Goal: Task Accomplishment & Management: Complete application form

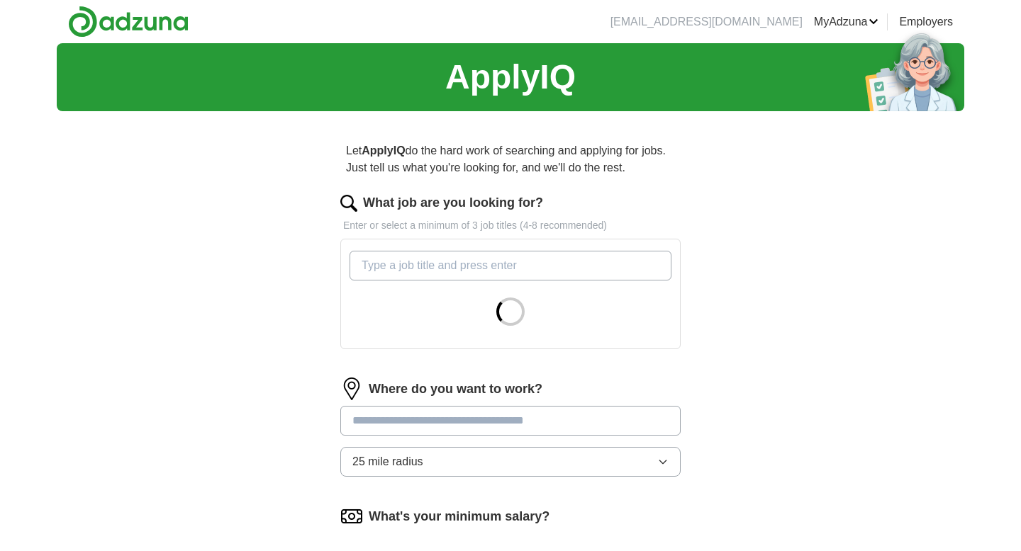
click at [465, 275] on input "What job are you looking for?" at bounding box center [510, 266] width 322 height 30
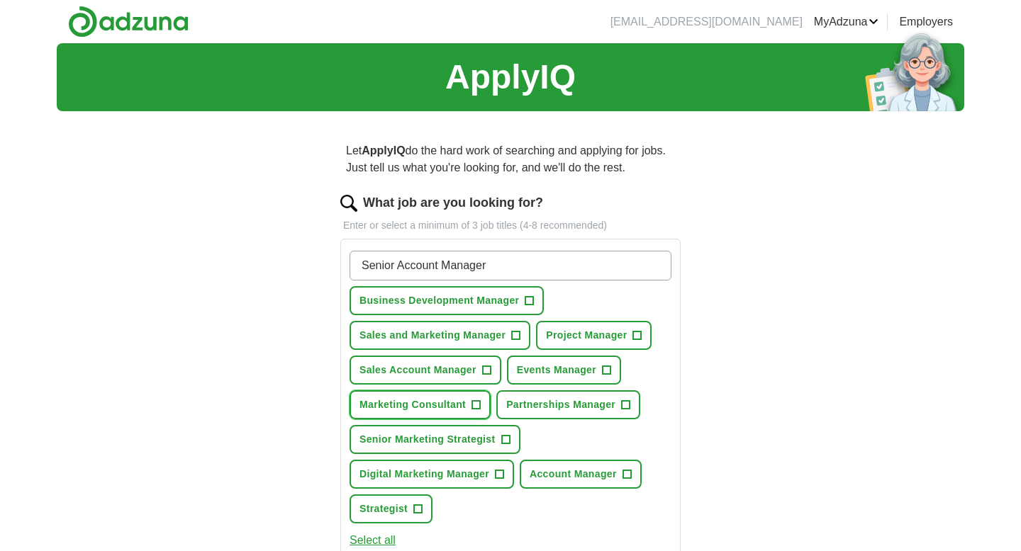
click at [454, 403] on span "Marketing Consultant" at bounding box center [412, 405] width 106 height 15
click at [473, 441] on span "Senior Marketing Strategist" at bounding box center [427, 439] width 136 height 15
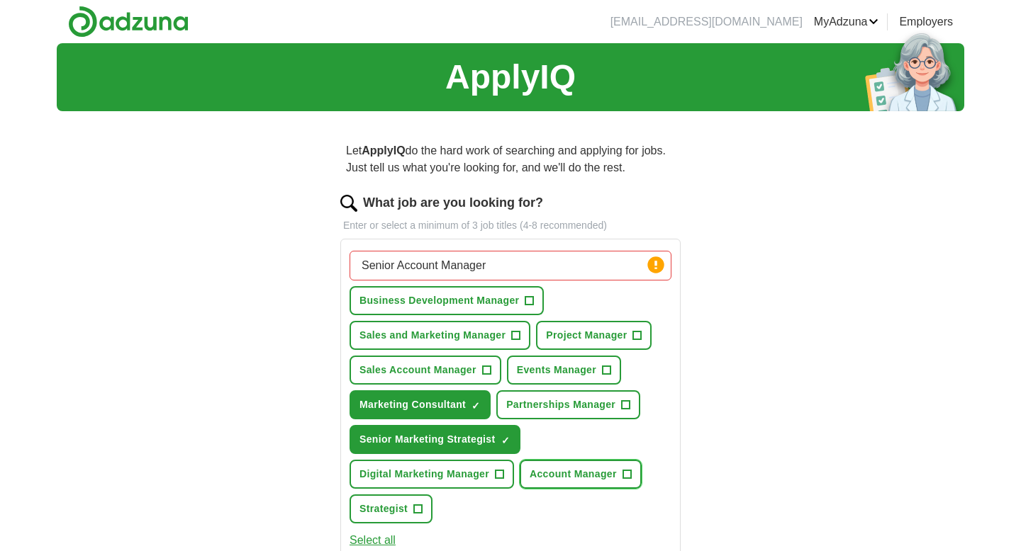
click at [570, 469] on span "Account Manager" at bounding box center [572, 474] width 87 height 15
click at [494, 472] on button "Digital Marketing Manager +" at bounding box center [431, 474] width 164 height 29
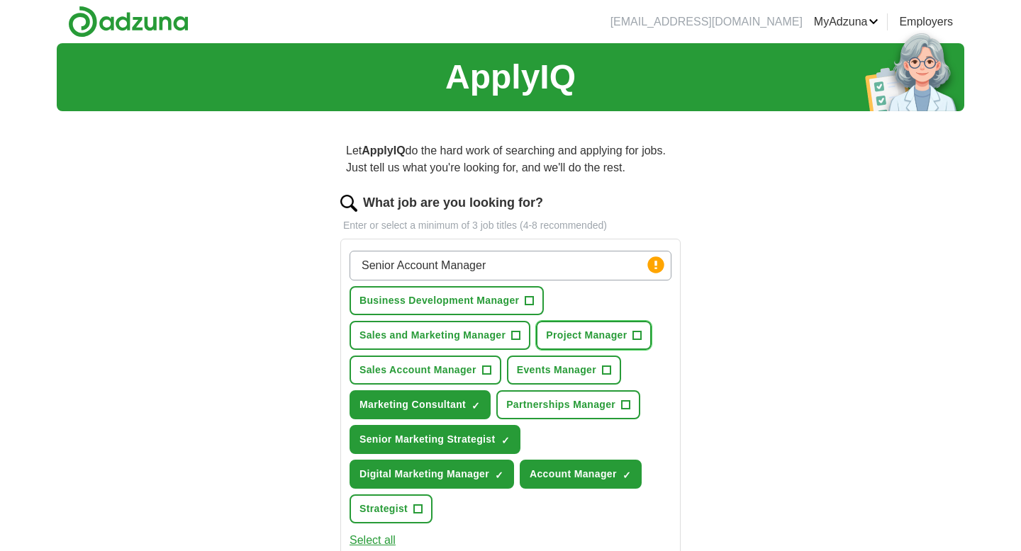
click at [590, 344] on button "Project Manager +" at bounding box center [594, 335] width 116 height 29
drag, startPoint x: 535, startPoint y: 270, endPoint x: 332, endPoint y: 270, distance: 203.4
click at [332, 270] on div "Let ApplyIQ do the hard work of searching and applying for jobs. Just tell us w…" at bounding box center [511, 528] width 454 height 811
type input "Copywritter"
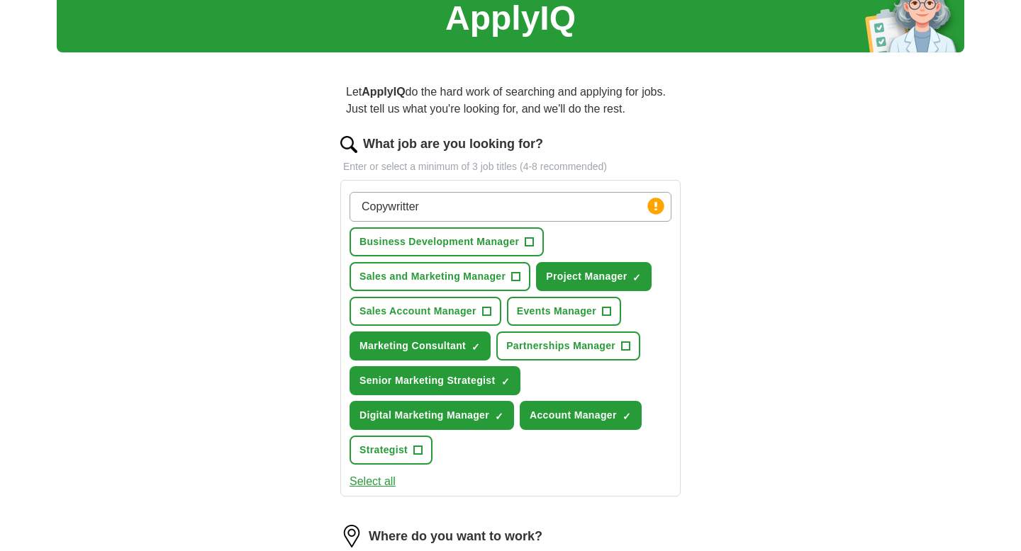
scroll to position [77, 0]
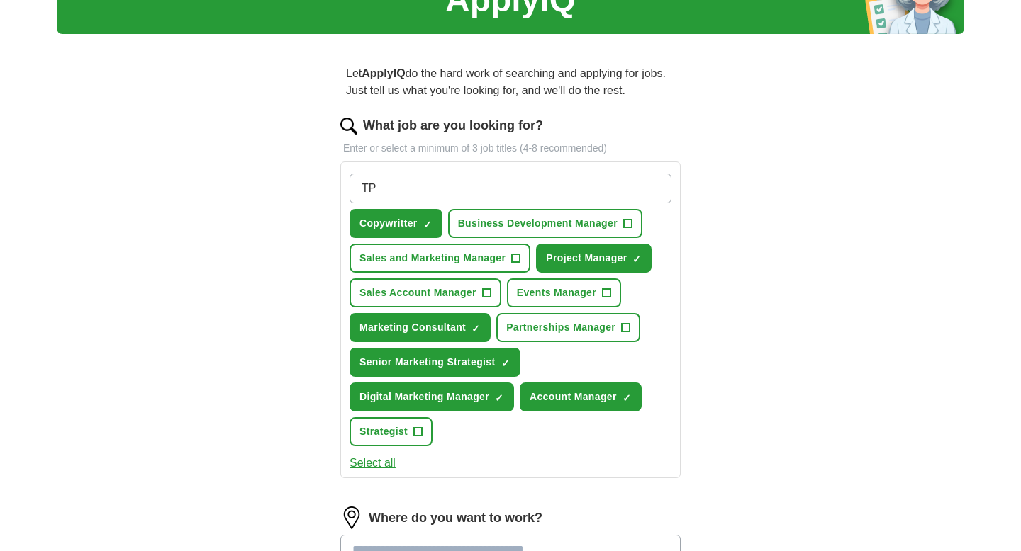
type input "T"
type input "Portuguese Translator"
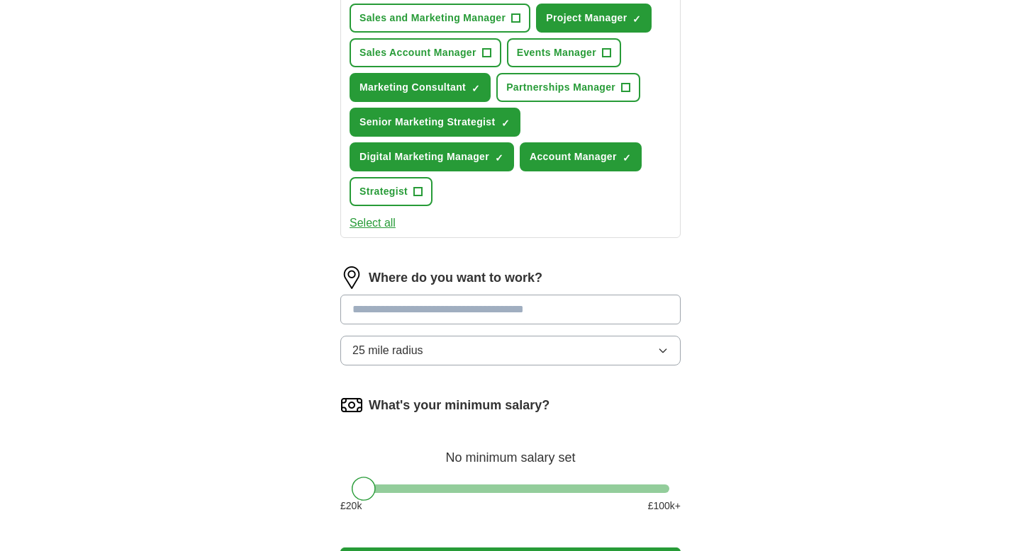
scroll to position [370, 0]
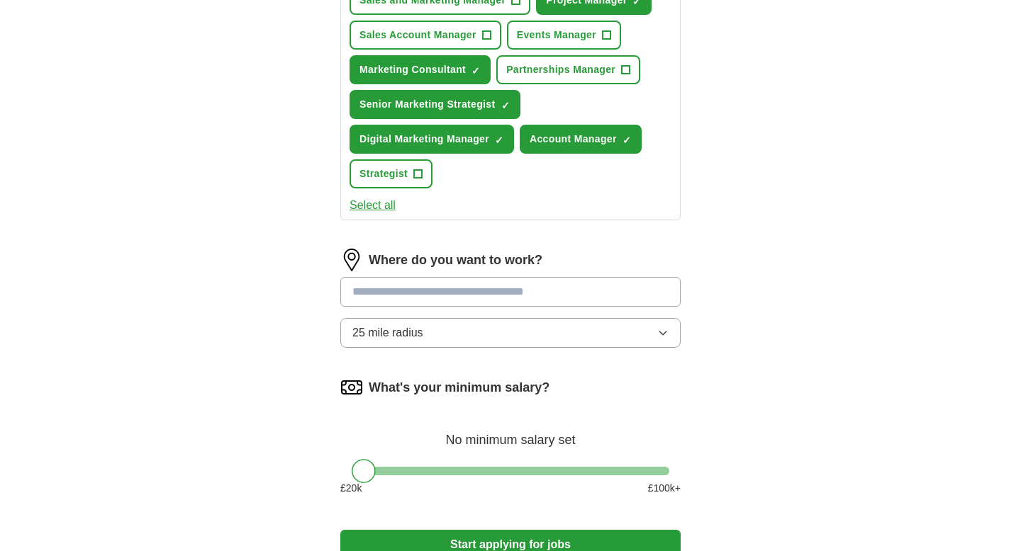
click at [505, 285] on input at bounding box center [510, 292] width 340 height 30
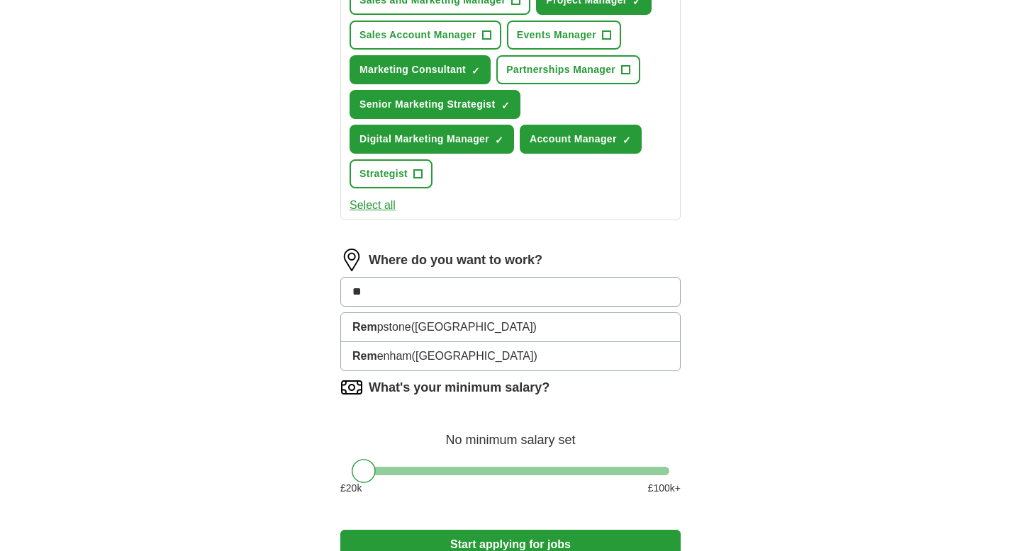
type input "*"
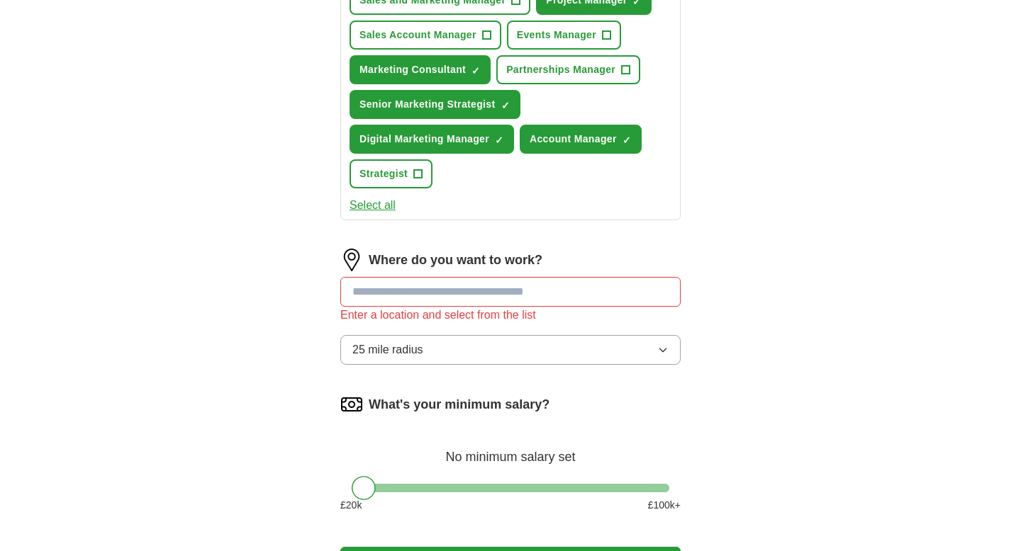
click at [568, 339] on button "25 mile radius" at bounding box center [510, 350] width 340 height 30
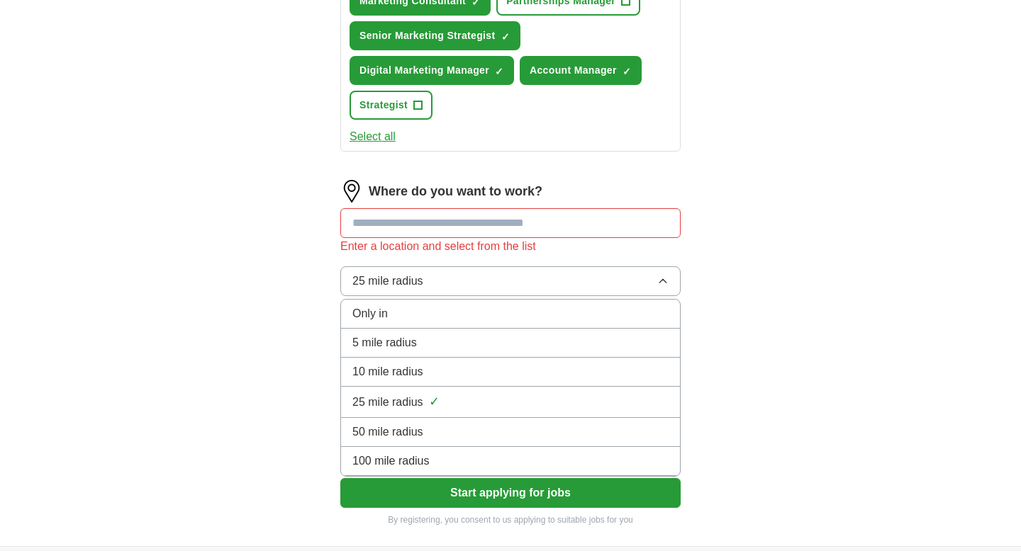
scroll to position [439, 0]
click at [758, 388] on div "ApplyIQ Let ApplyIQ do the hard work of searching and applying for jobs. Just t…" at bounding box center [510, 75] width 907 height 942
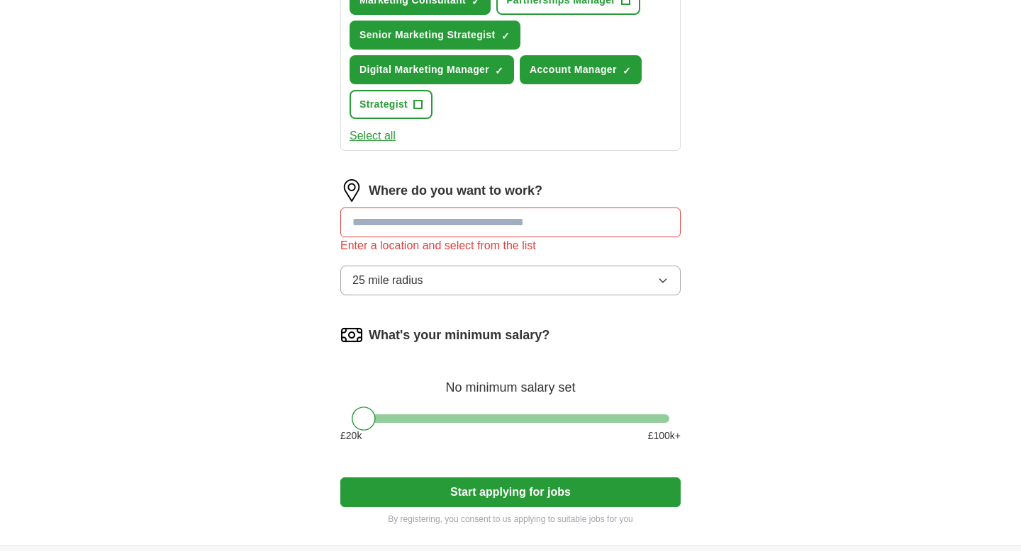
click at [537, 212] on input at bounding box center [510, 223] width 340 height 30
type input "*"
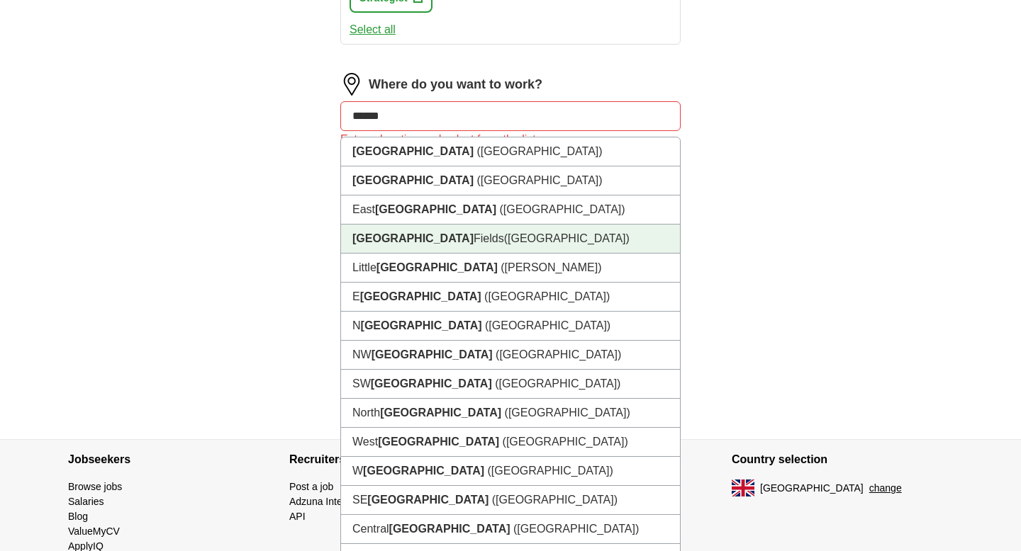
scroll to position [490, 0]
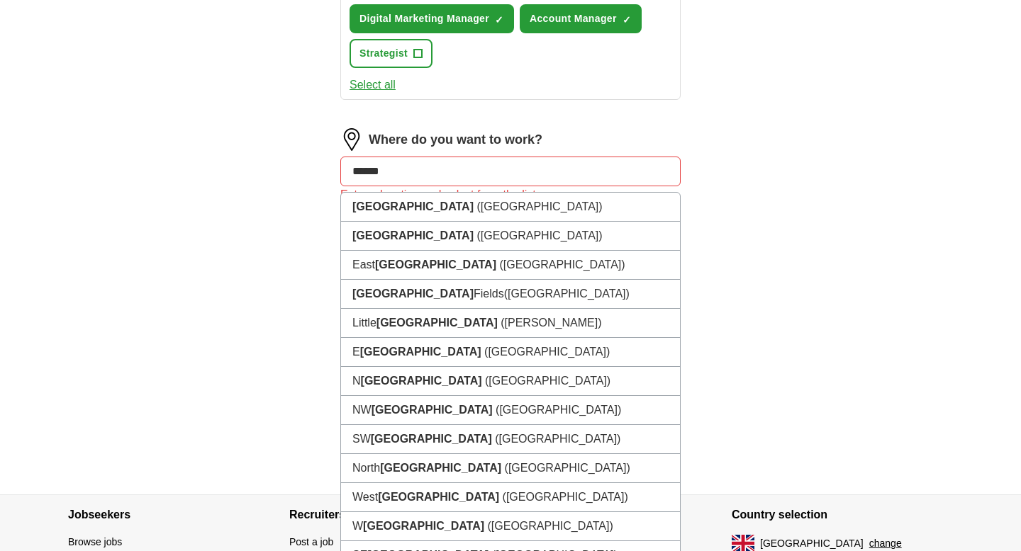
drag, startPoint x: 422, startPoint y: 169, endPoint x: 339, endPoint y: 169, distance: 83.6
click at [339, 169] on div "Let ApplyIQ do the hard work of searching and applying for jobs. Just tell us w…" at bounding box center [511, 63] width 454 height 863
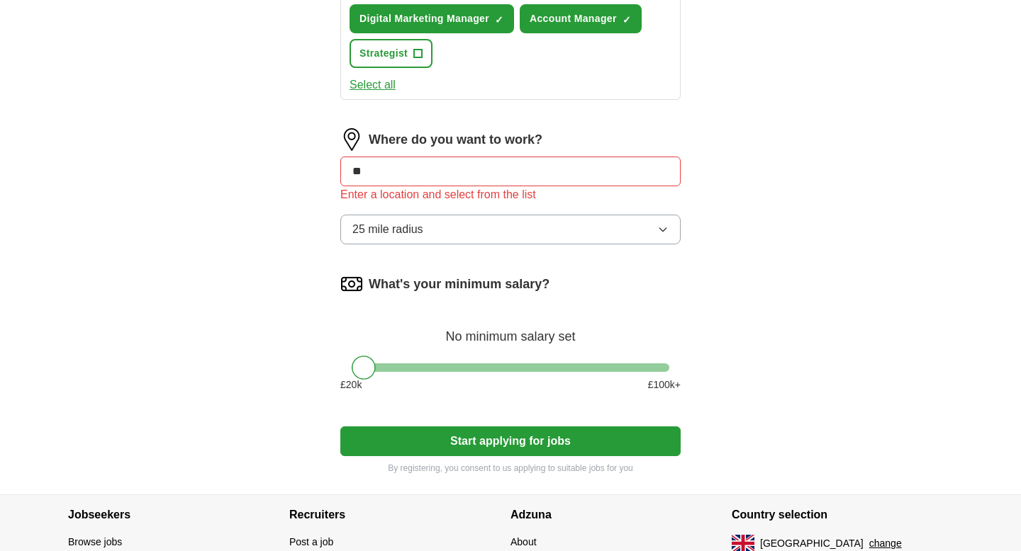
type input "*"
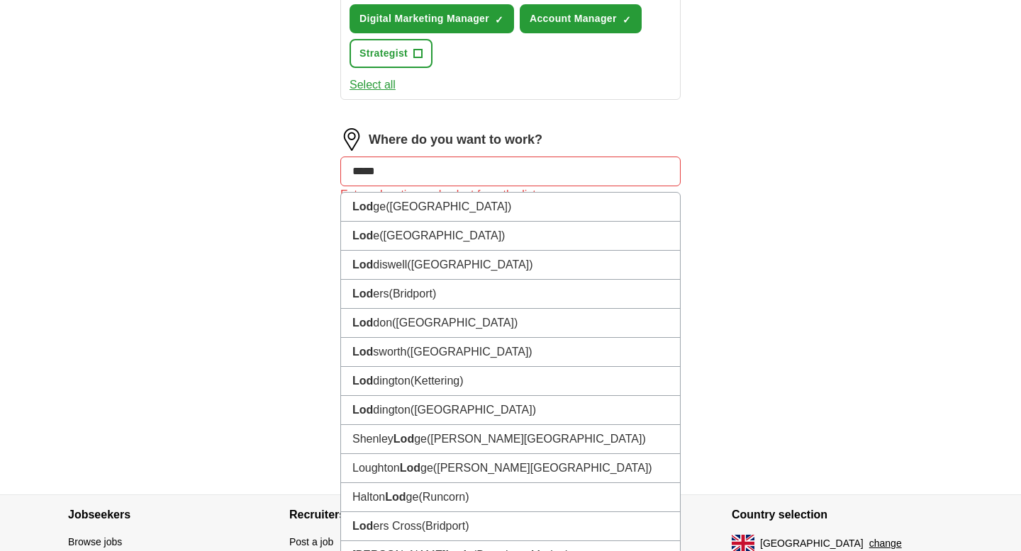
type input "******"
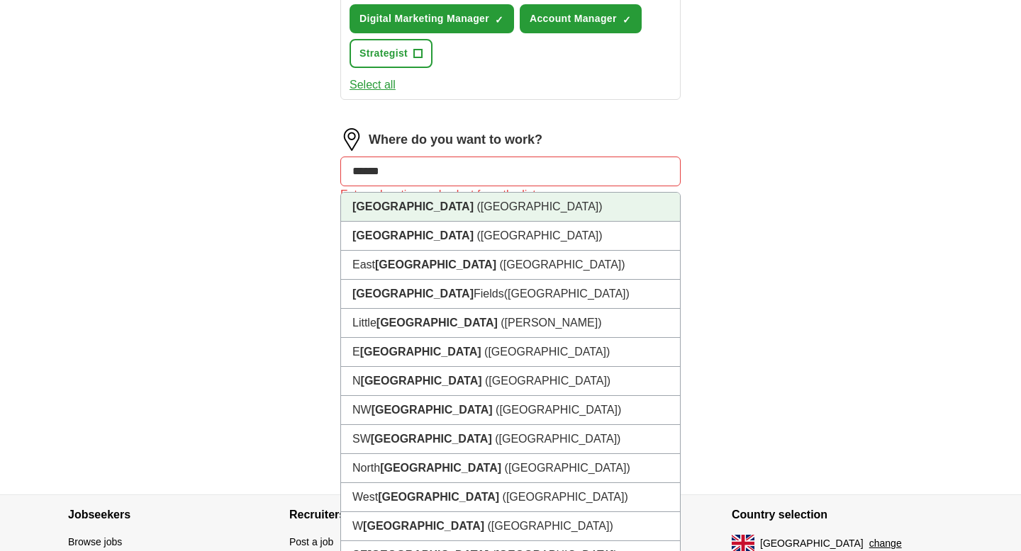
click at [393, 211] on li "[GEOGRAPHIC_DATA] ([GEOGRAPHIC_DATA])" at bounding box center [510, 207] width 339 height 29
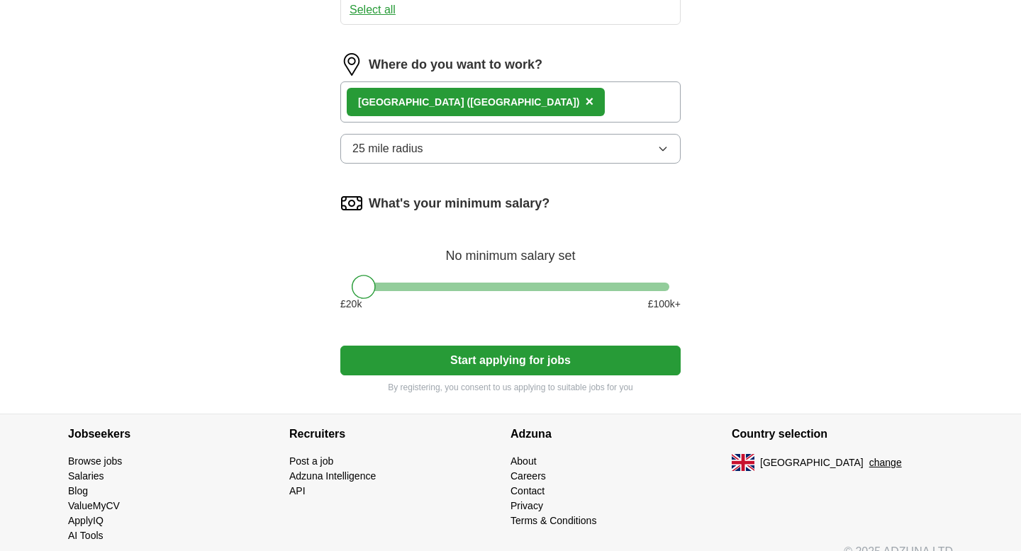
scroll to position [586, 0]
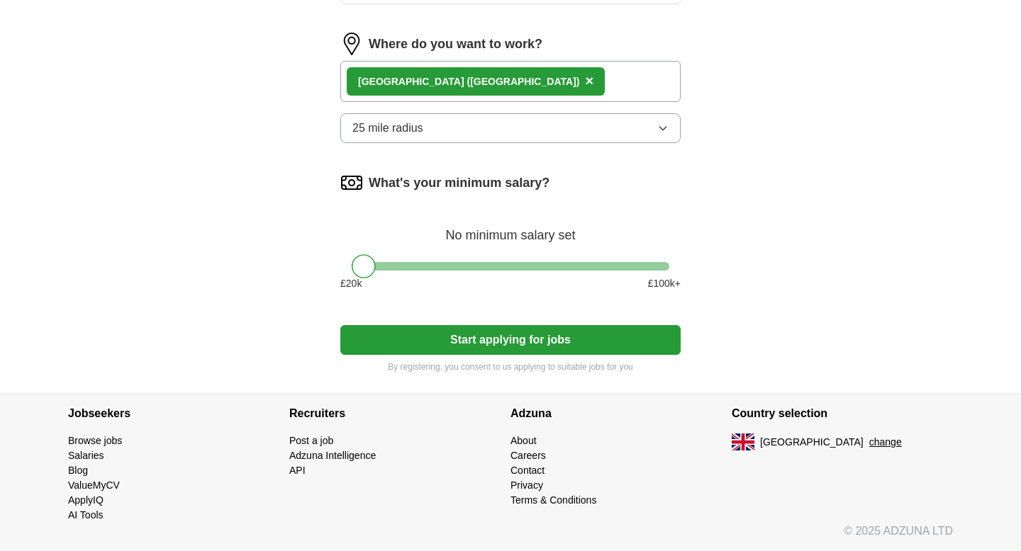
click at [466, 332] on button "Start applying for jobs" at bounding box center [510, 340] width 340 height 30
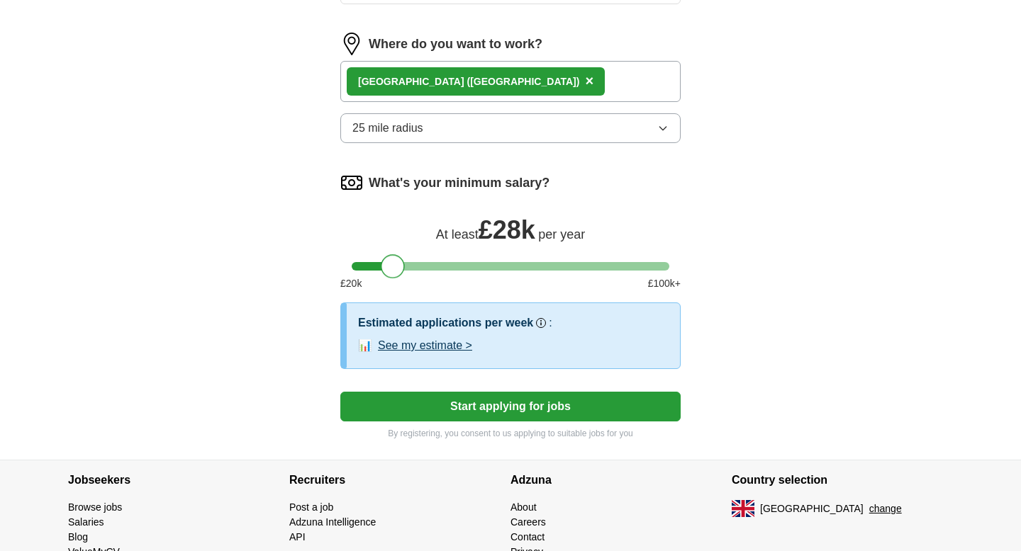
drag, startPoint x: 359, startPoint y: 264, endPoint x: 386, endPoint y: 264, distance: 27.7
click at [386, 264] on div at bounding box center [393, 266] width 24 height 24
click at [434, 397] on button "Start applying for jobs" at bounding box center [510, 407] width 340 height 30
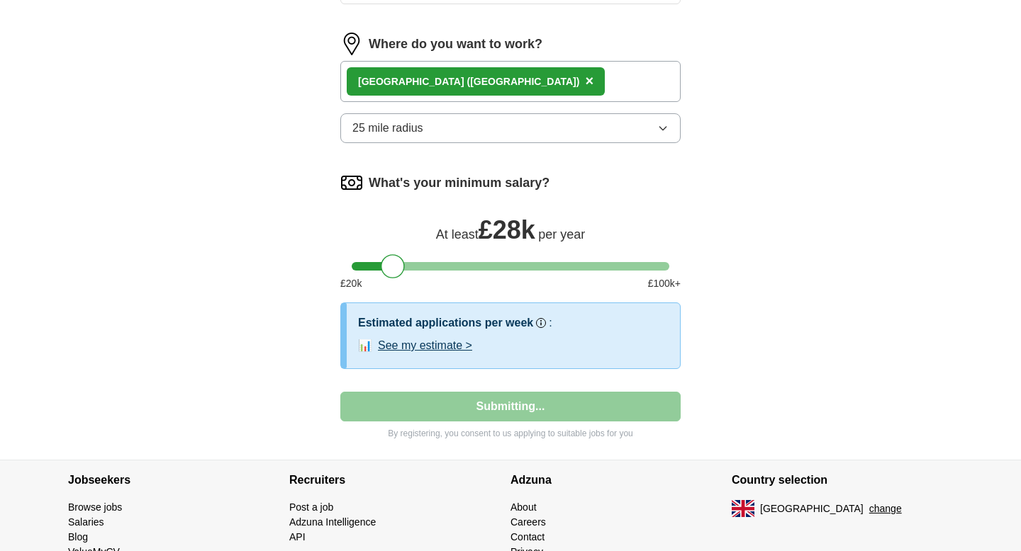
select select "**"
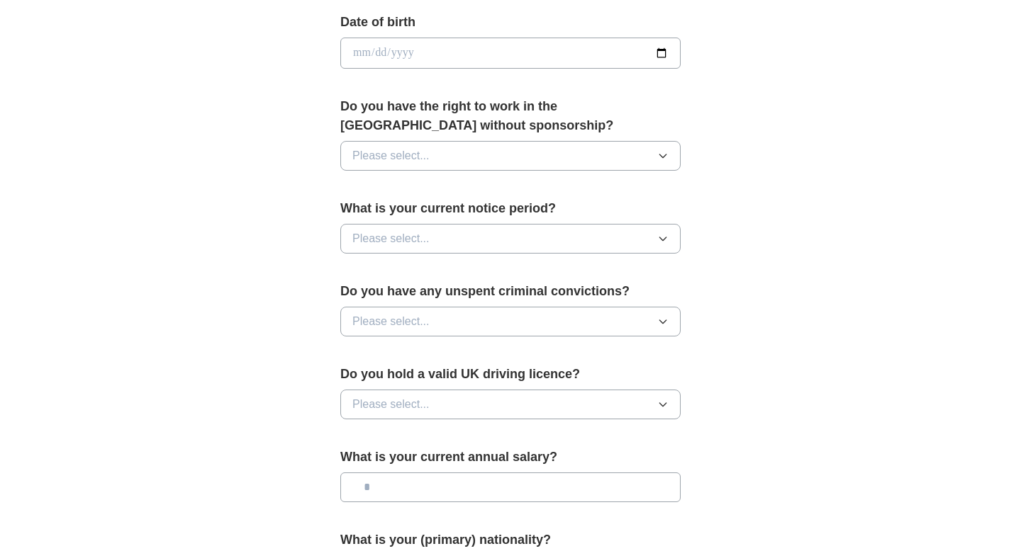
scroll to position [921, 0]
